Goal: Navigation & Orientation: Find specific page/section

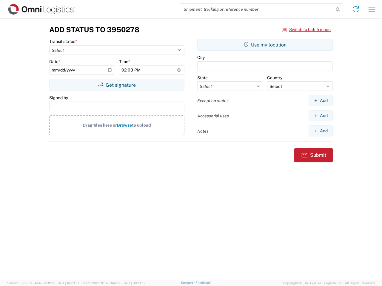
click at [256, 9] on input "search" at bounding box center [256, 9] width 155 height 11
click at [338, 10] on icon at bounding box center [337, 9] width 8 height 8
click at [356, 9] on icon at bounding box center [356, 9] width 10 height 10
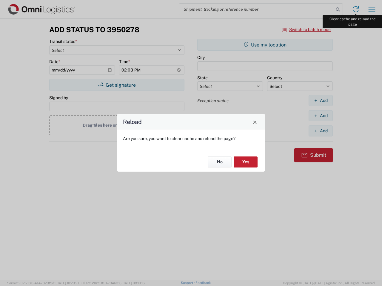
click at [372, 9] on div "Reload Are you sure, you want to clear cache and reload the page? No Yes" at bounding box center [191, 143] width 382 height 286
click at [306, 30] on div "Reload Are you sure, you want to clear cache and reload the page? No Yes" at bounding box center [191, 143] width 382 height 286
click at [117, 85] on div "Reload Are you sure, you want to clear cache and reload the page? No Yes" at bounding box center [191, 143] width 382 height 286
click at [265, 45] on div "Reload Are you sure, you want to clear cache and reload the page? No Yes" at bounding box center [191, 143] width 382 height 286
click at [320, 101] on div "Reload Are you sure, you want to clear cache and reload the page? No Yes" at bounding box center [191, 143] width 382 height 286
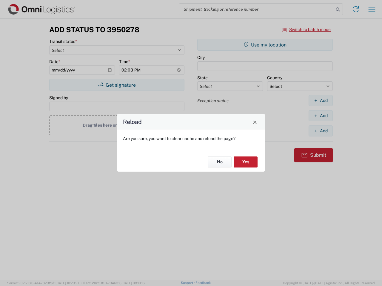
click at [320, 116] on div "Reload Are you sure, you want to clear cache and reload the page? No Yes" at bounding box center [191, 143] width 382 height 286
click at [320, 131] on div "Reload Are you sure, you want to clear cache and reload the page? No Yes" at bounding box center [191, 143] width 382 height 286
